Goal: Information Seeking & Learning: Understand process/instructions

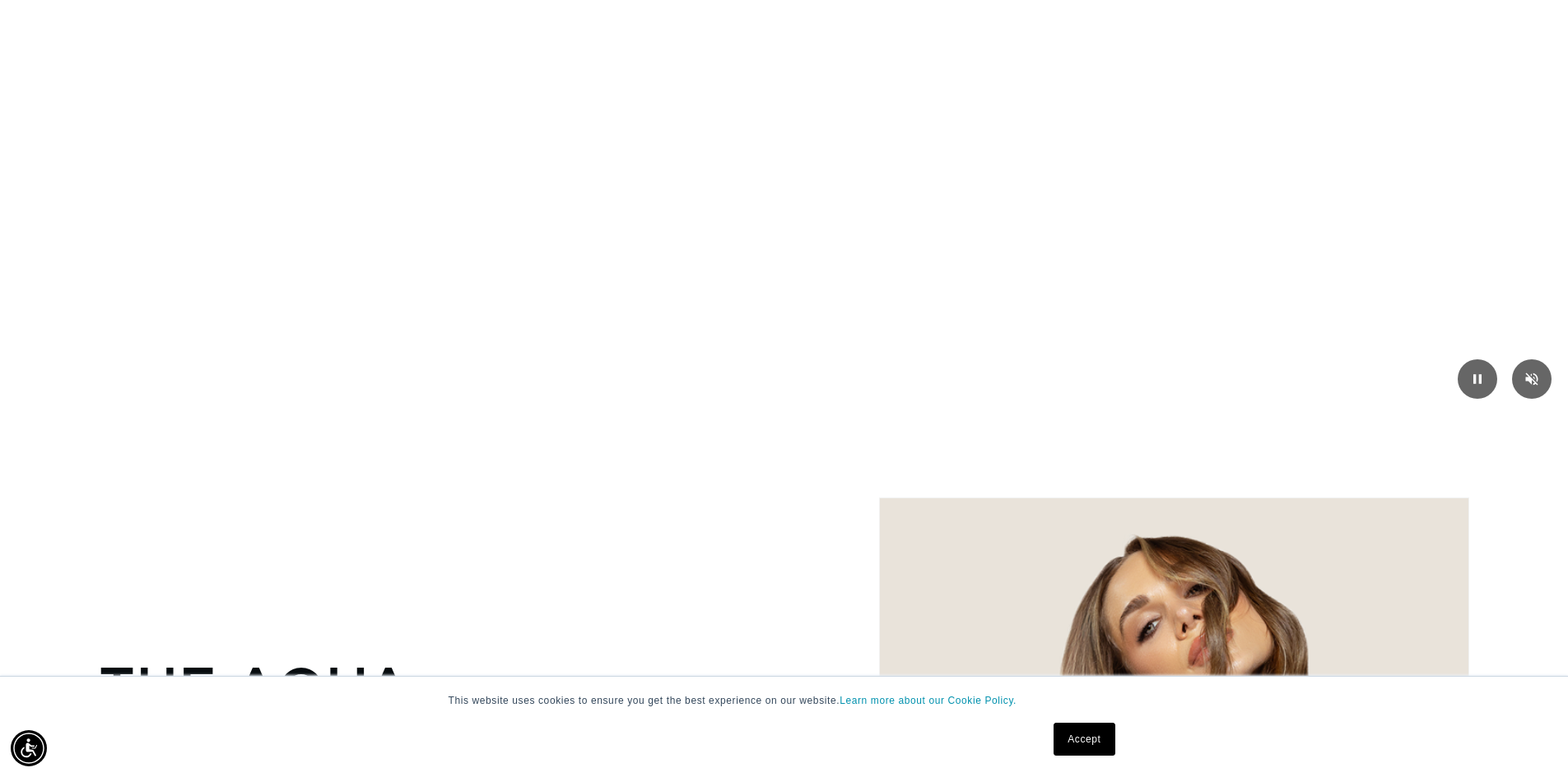
scroll to position [2743, 0]
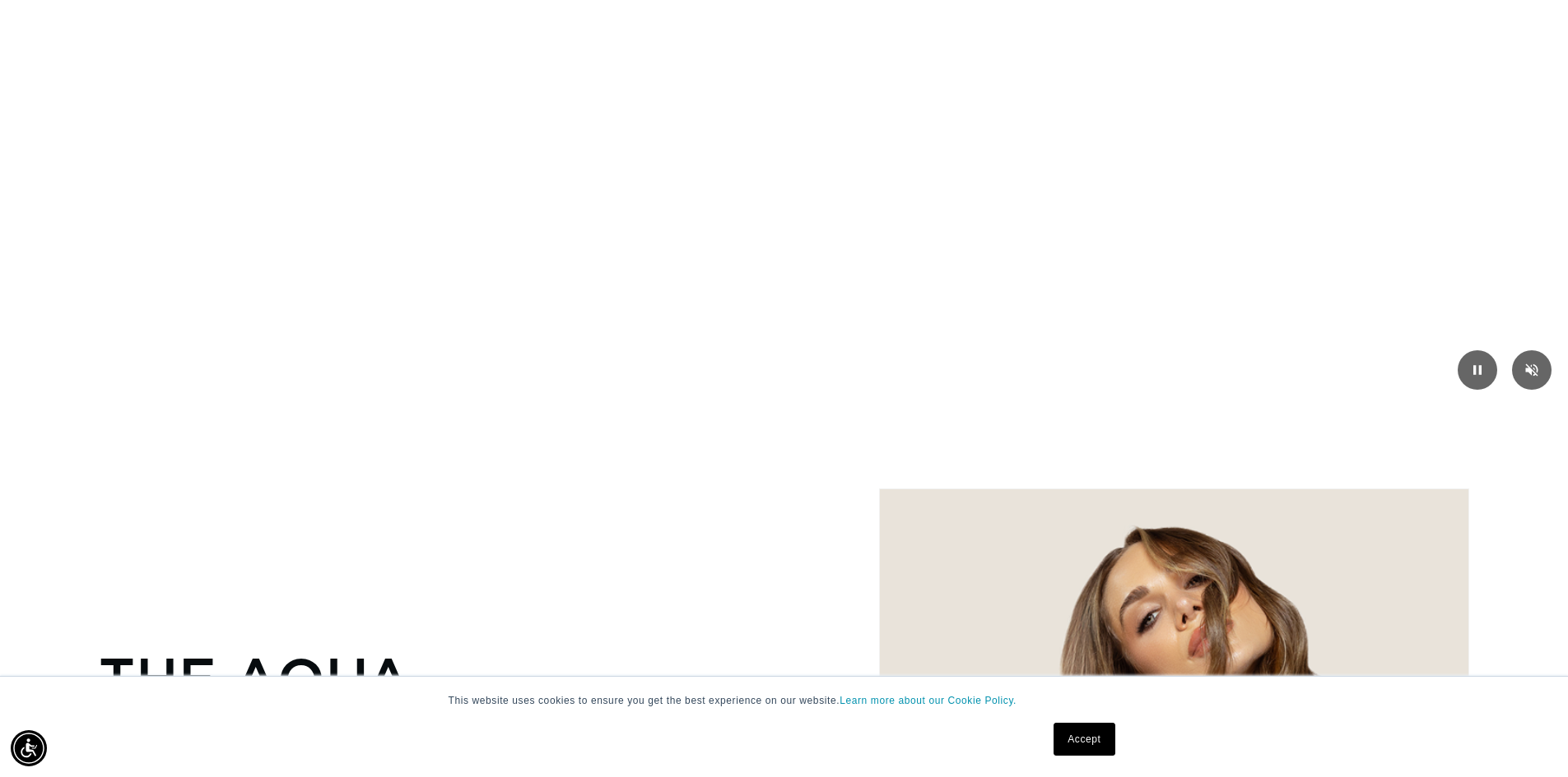
click at [1092, 743] on link "Accept" at bounding box center [1085, 740] width 61 height 33
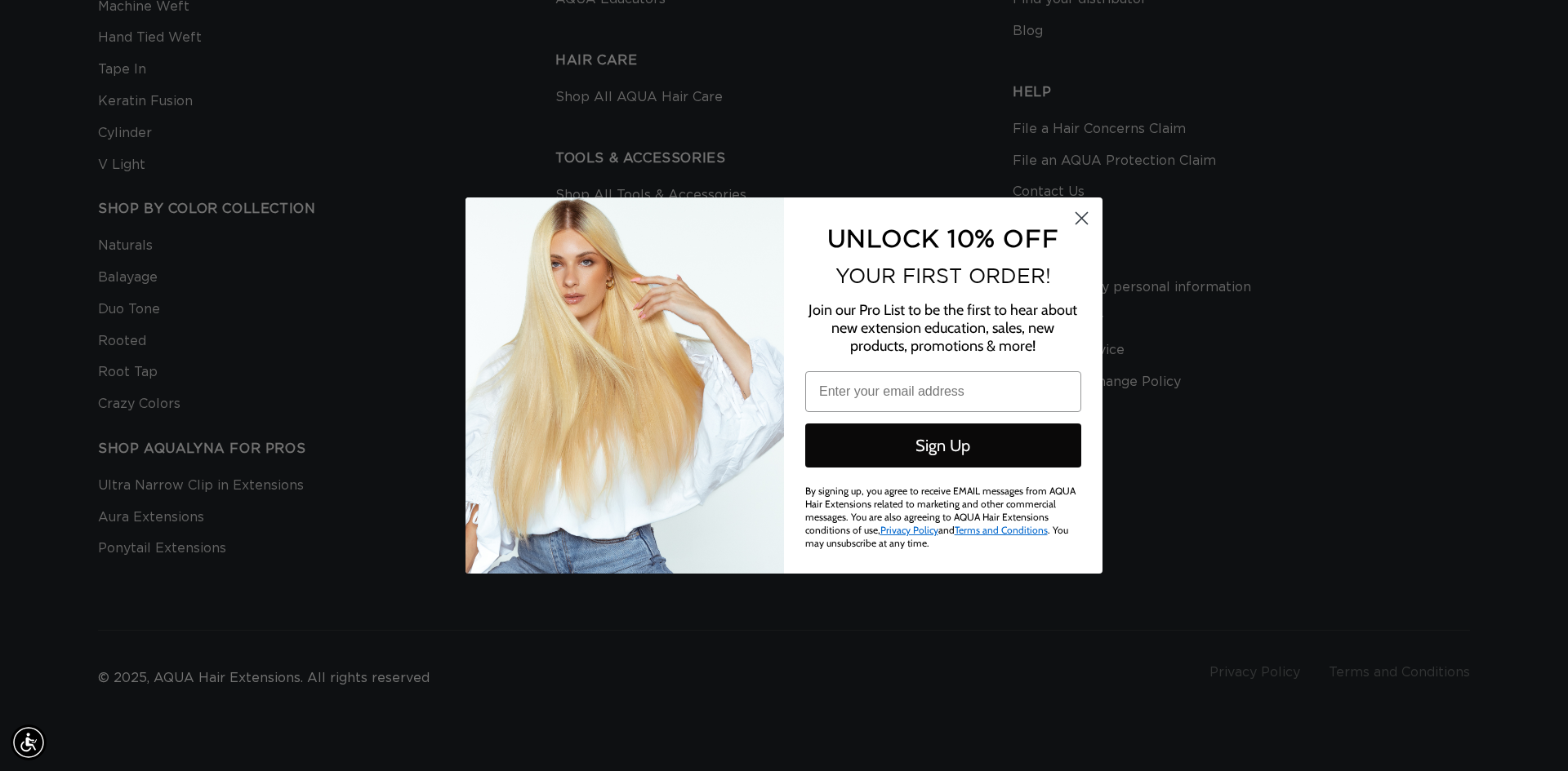
scroll to position [0, 2905]
click at [1082, 219] on icon "Close dialog" at bounding box center [1081, 218] width 11 height 11
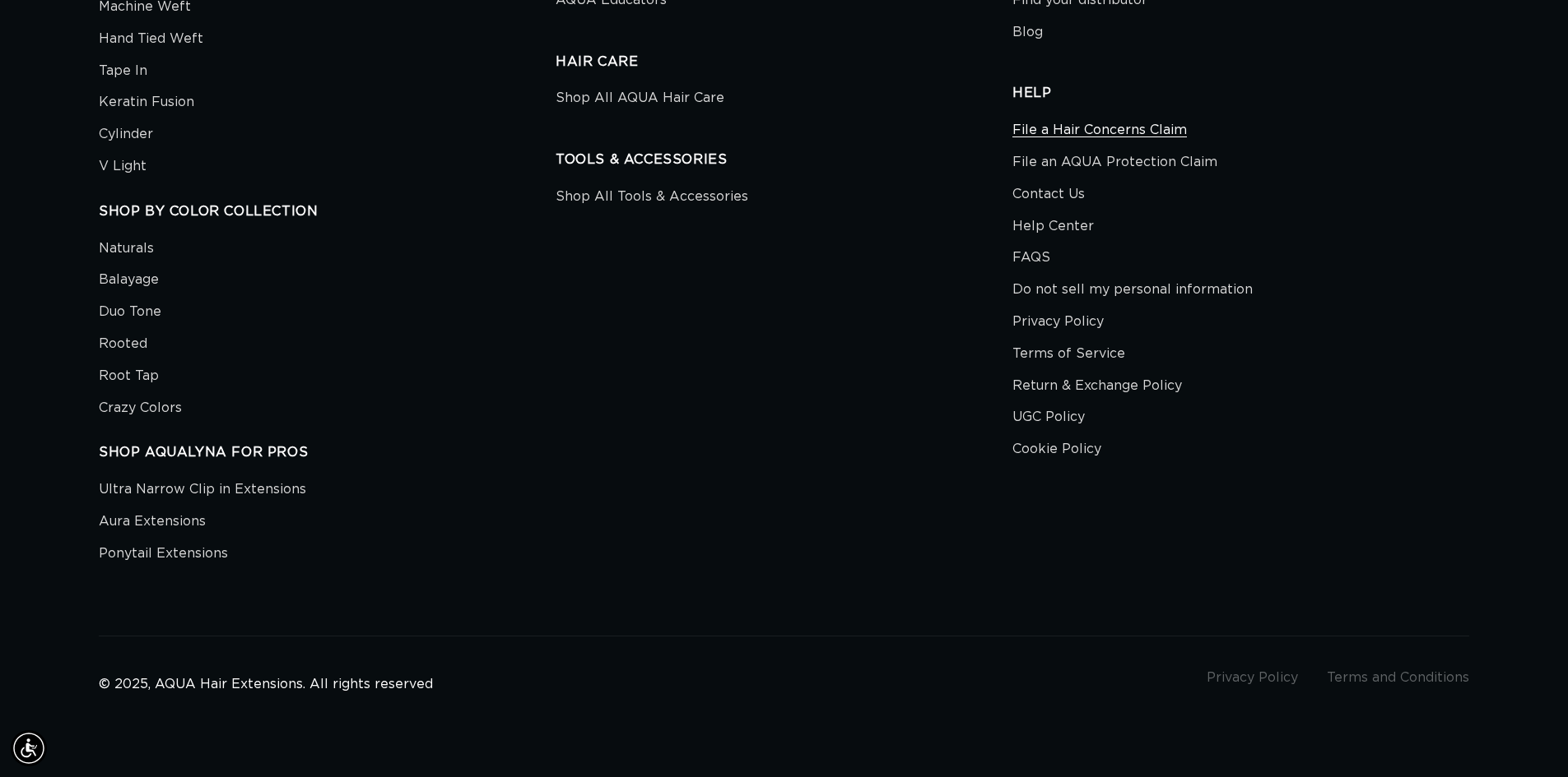
scroll to position [0, 0]
click at [1081, 445] on link "Cookie Policy" at bounding box center [1057, 449] width 89 height 32
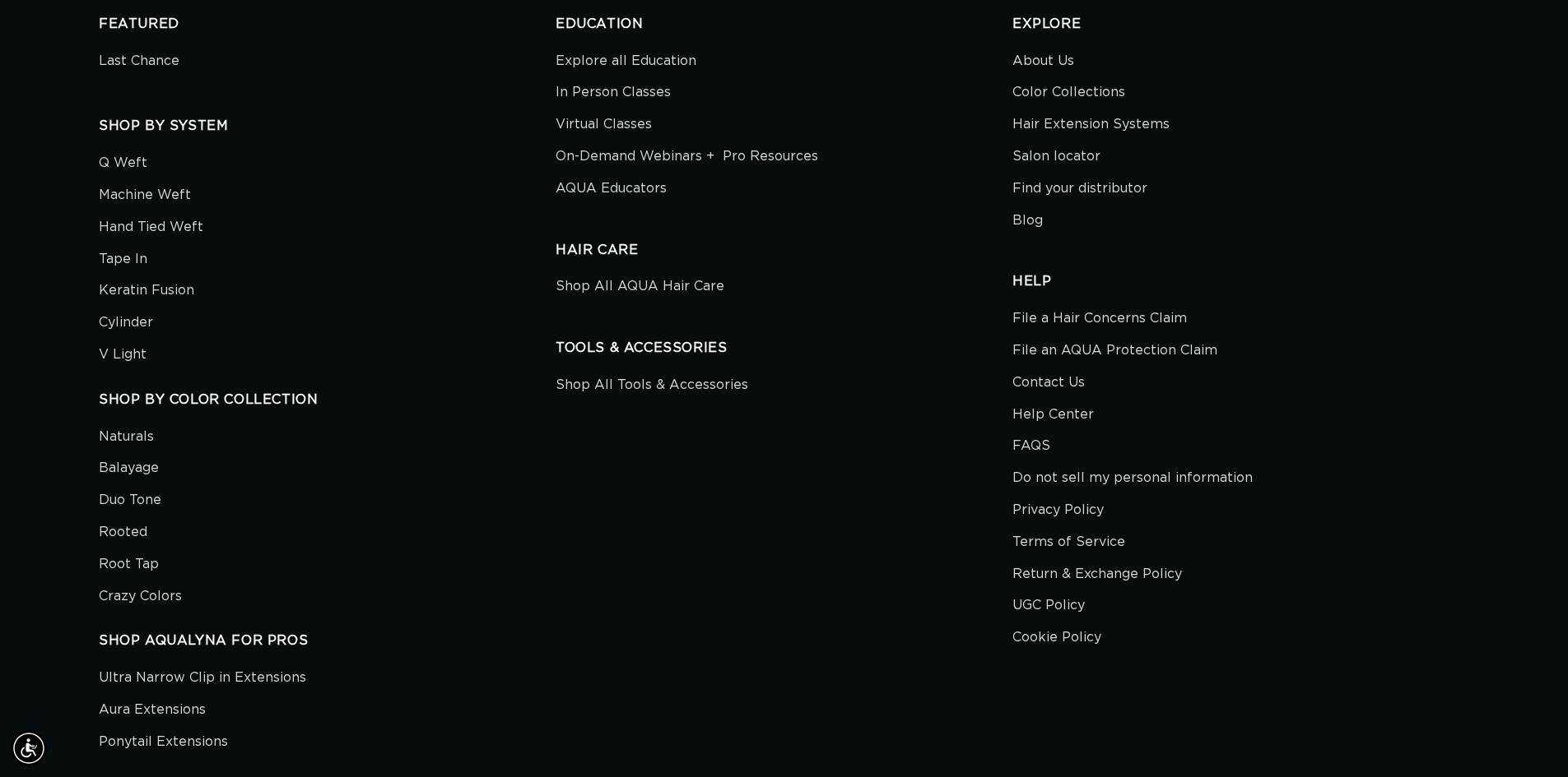
scroll to position [2758, 0]
click at [1033, 494] on link "Privacy Policy" at bounding box center [1058, 509] width 92 height 32
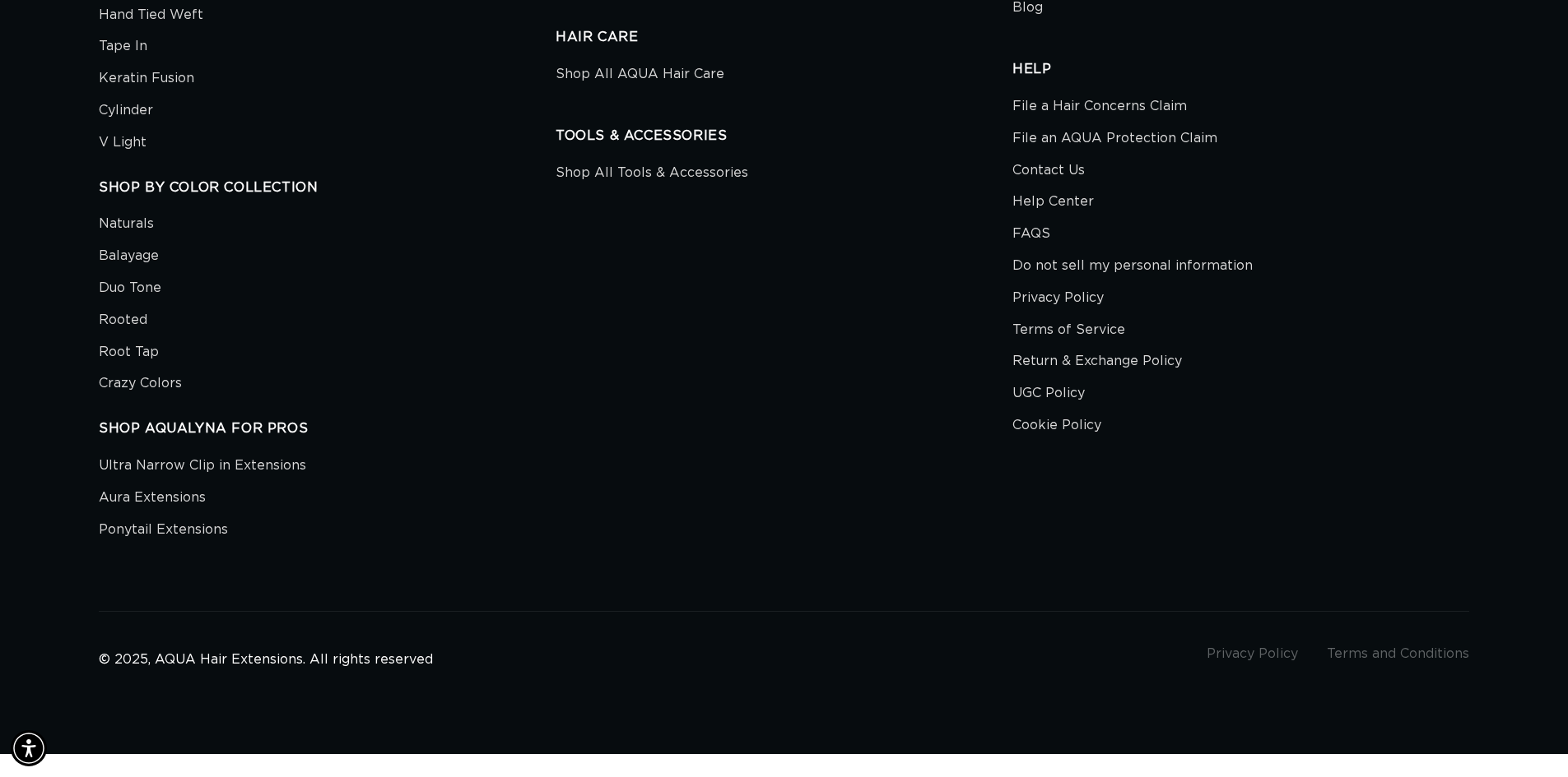
scroll to position [0, 2902]
click at [1059, 420] on link "Cookie Policy" at bounding box center [1057, 426] width 89 height 32
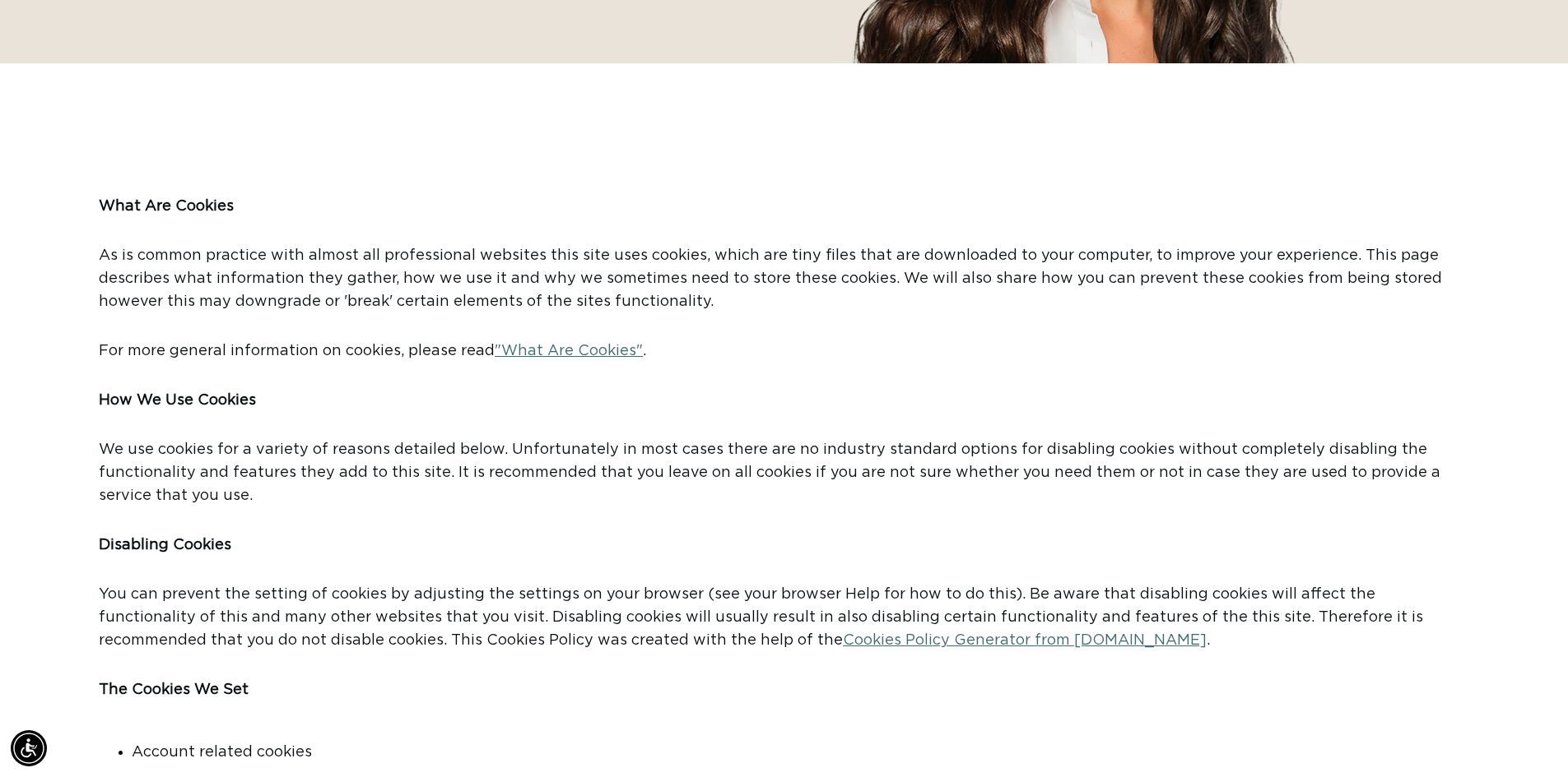
scroll to position [0, 1451]
click at [301, 501] on p "We use cookies for a variety of reasons detailed below. Unfortunately in most c…" at bounding box center [784, 486] width 1371 height 95
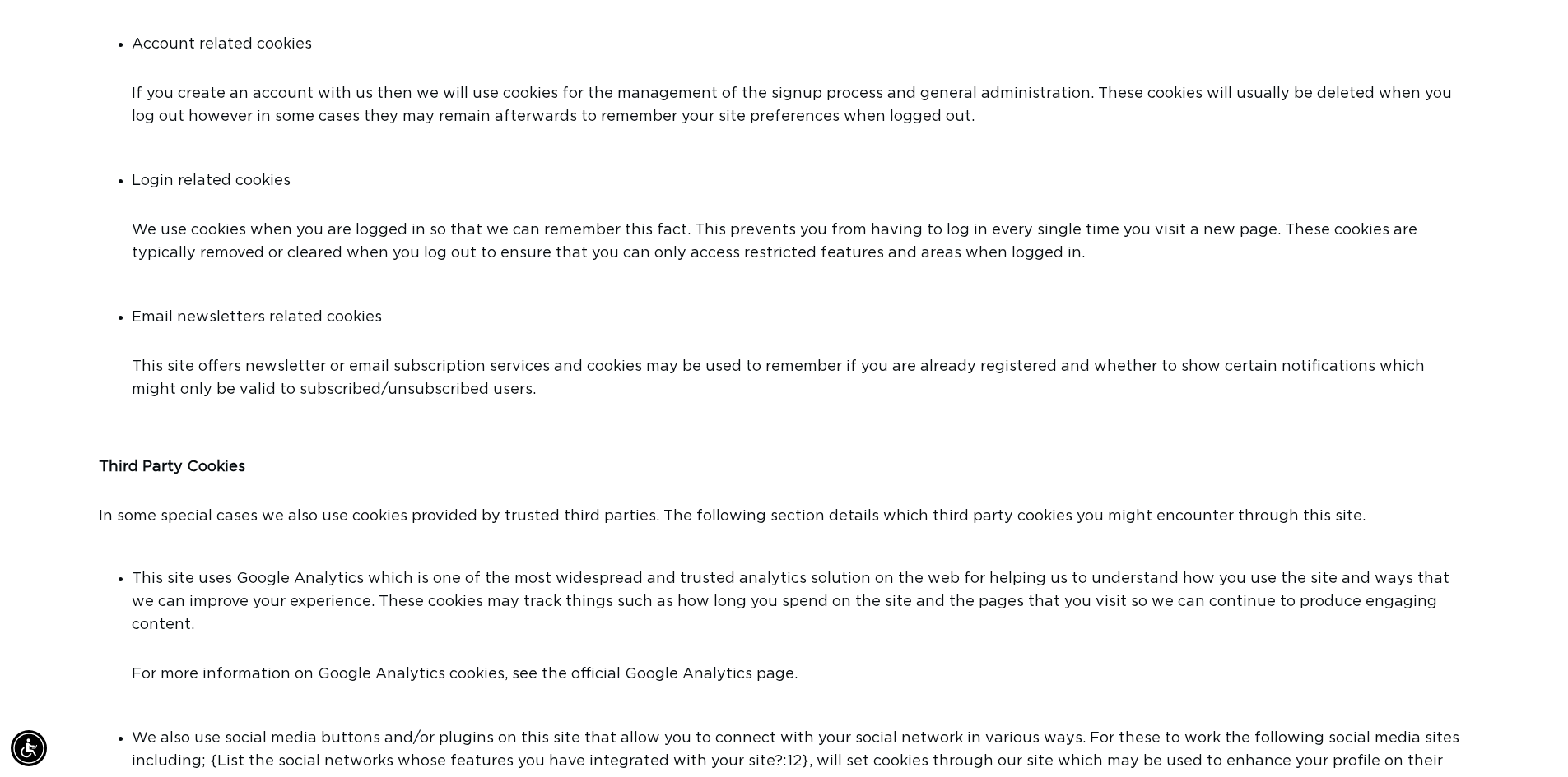
scroll to position [0, 2902]
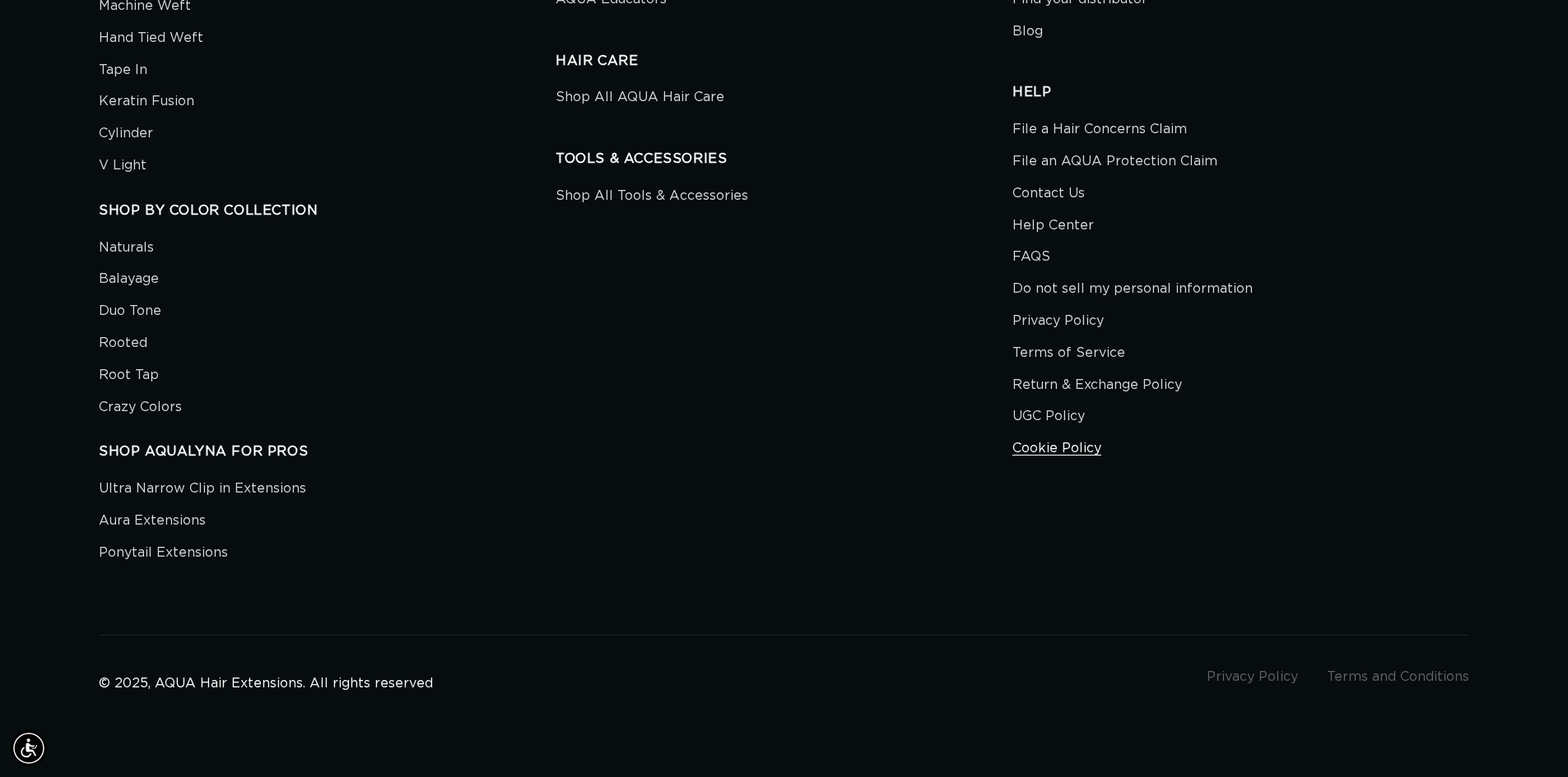
click at [1072, 453] on link "Cookie Policy" at bounding box center [1057, 448] width 89 height 32
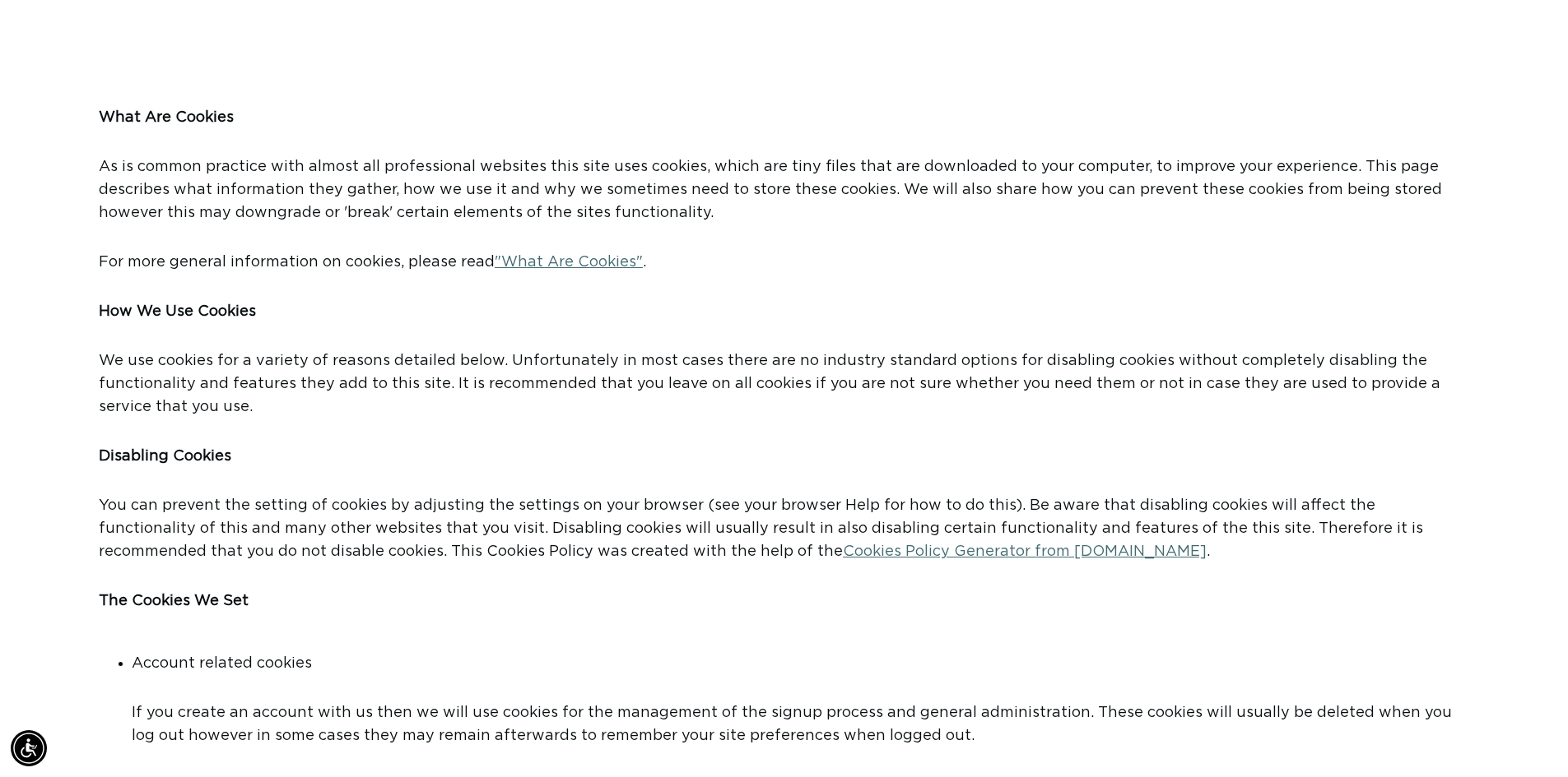
scroll to position [0, 1451]
click at [663, 347] on p "How We Use Cookies" at bounding box center [784, 324] width 1371 height 50
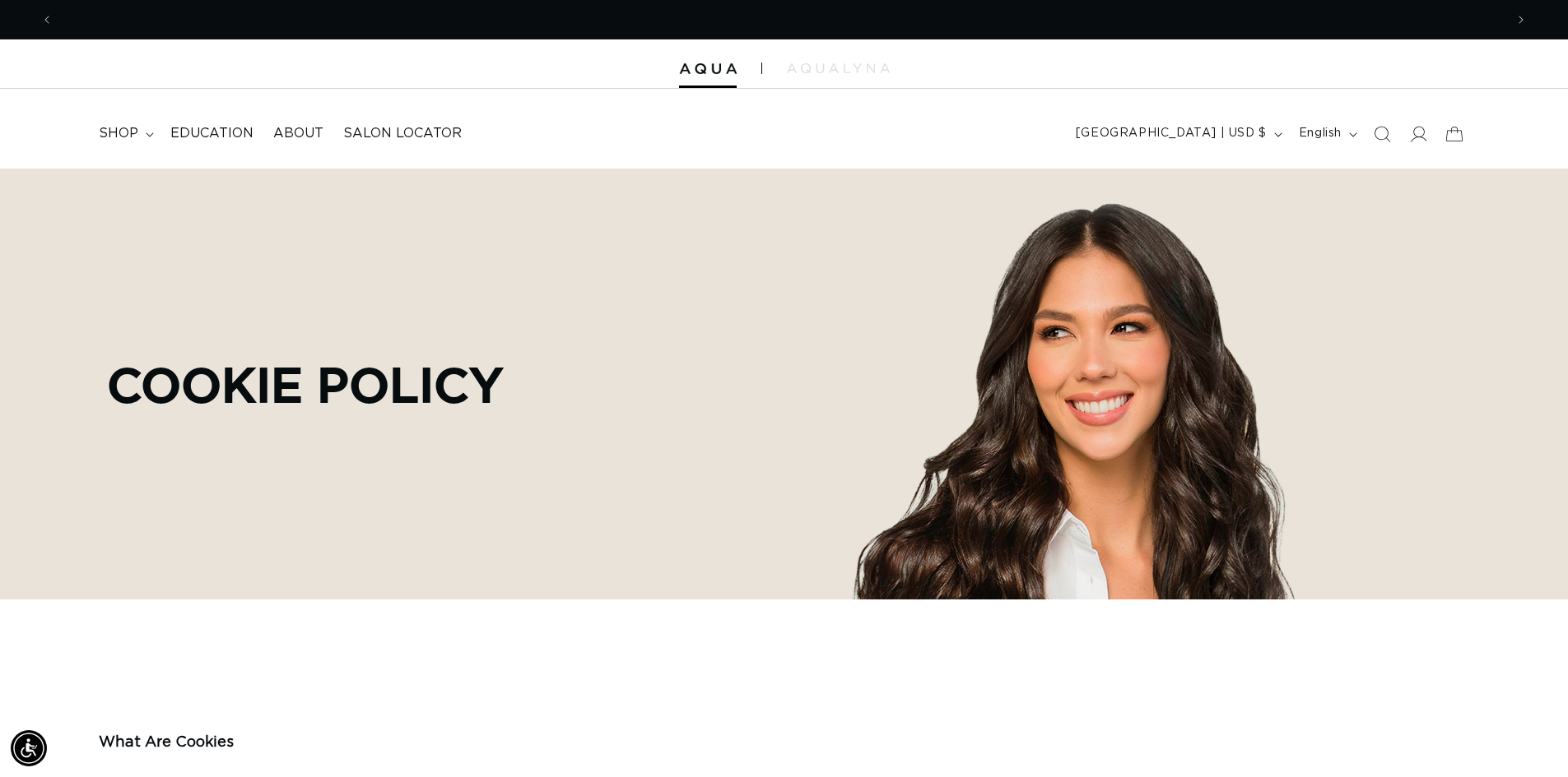
scroll to position [0, 2902]
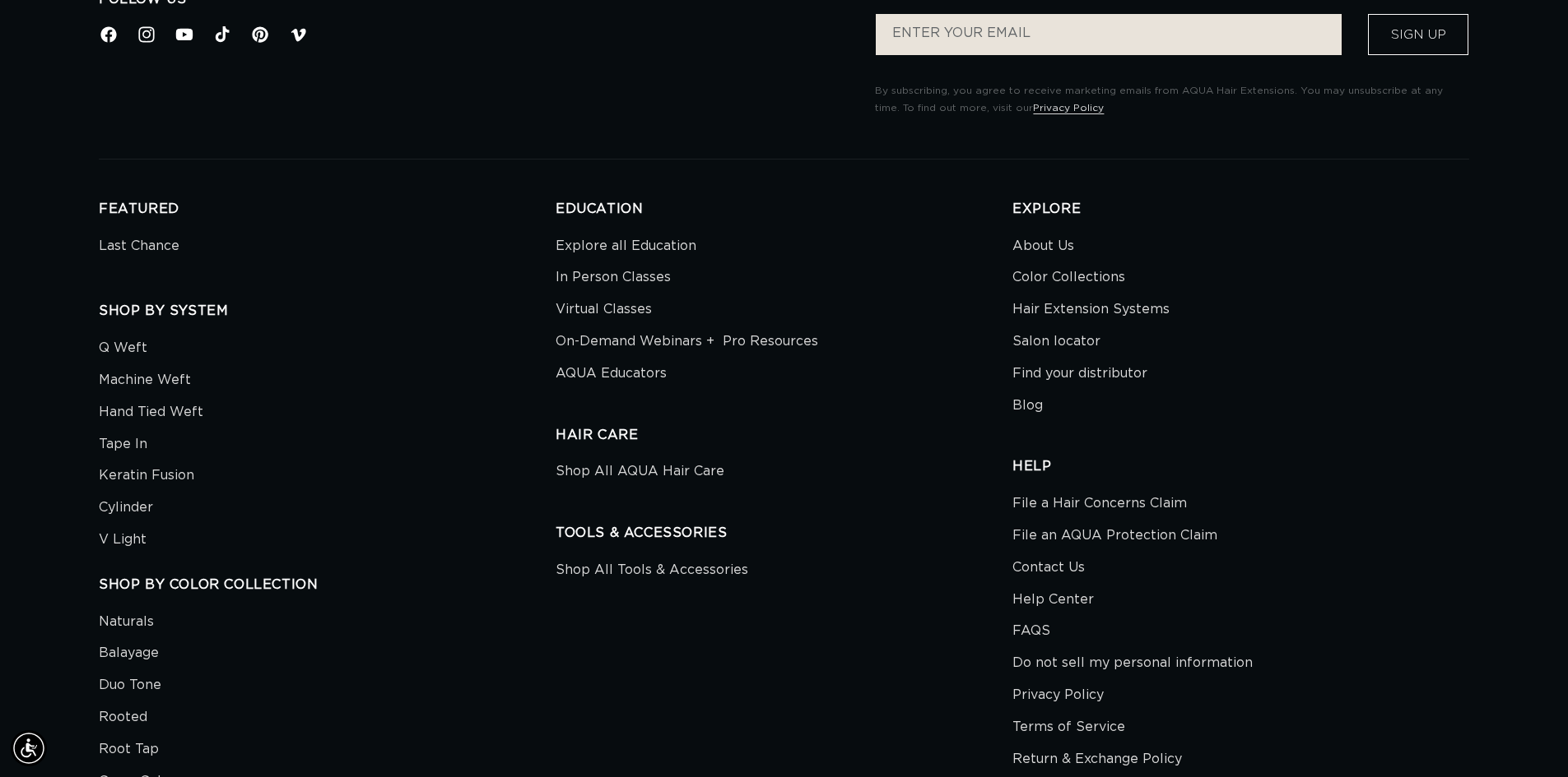
scroll to position [0, 1451]
